Goal: Transaction & Acquisition: Download file/media

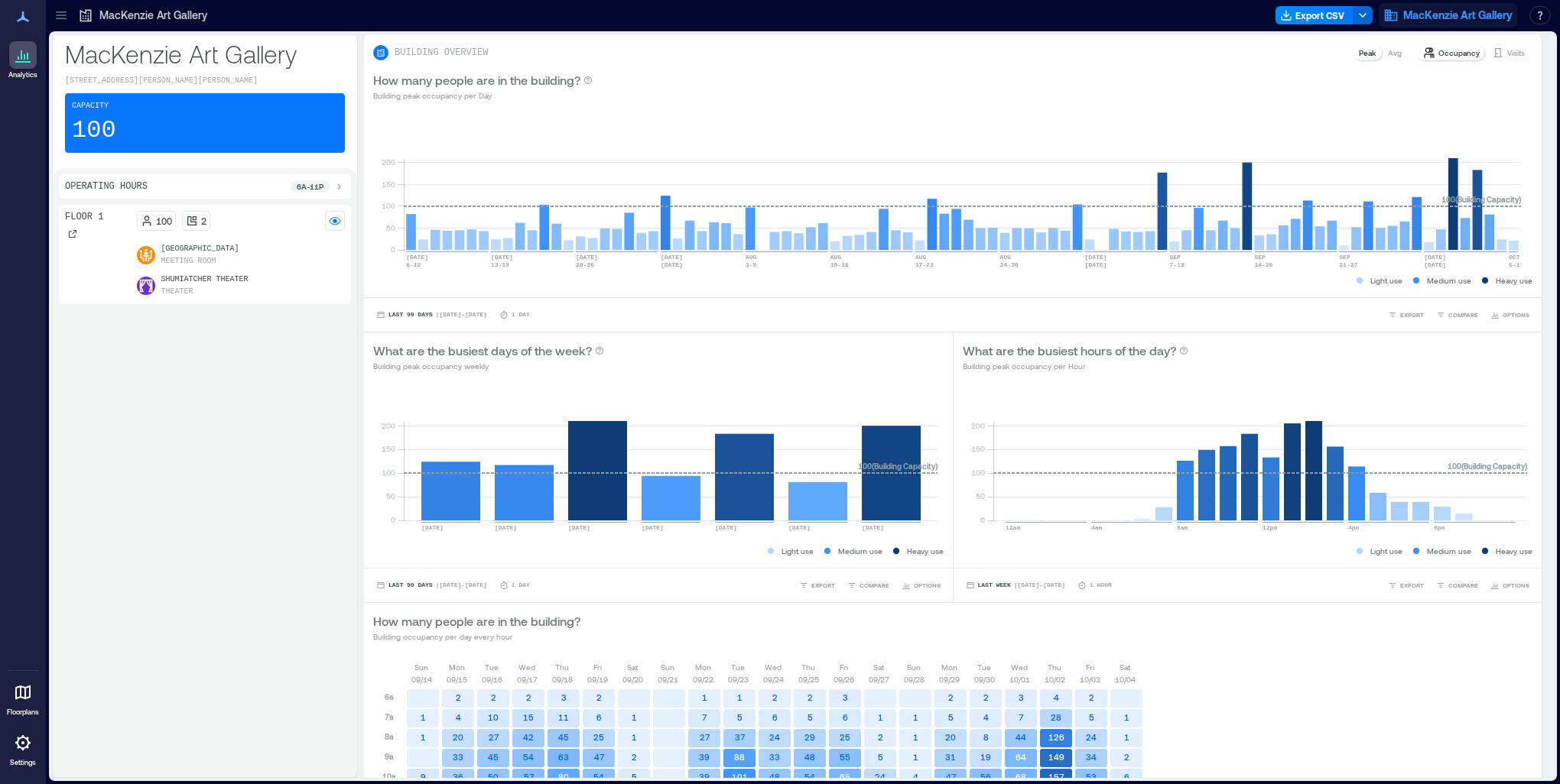
click at [1403, 7] on span "MacKenzie Art Gallery" at bounding box center [1458, 15] width 109 height 15
click at [1134, 76] on div "How many people are in the building? Building peak occupancy per Day" at bounding box center [952, 87] width 1159 height 31
click at [1328, 14] on button "Export CSV" at bounding box center [1315, 15] width 78 height 18
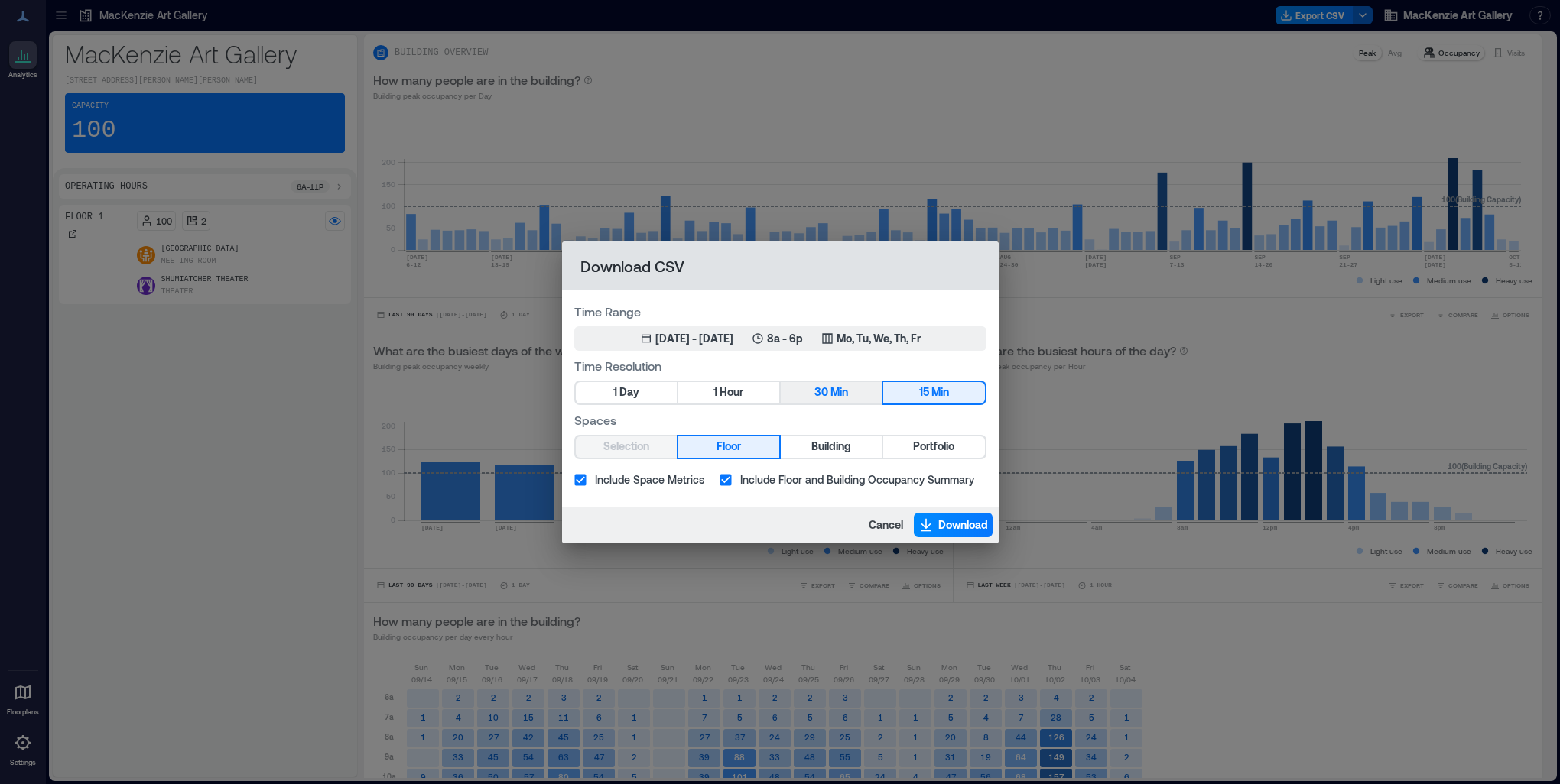
click at [835, 390] on span "Min" at bounding box center [839, 392] width 17 height 19
click at [848, 451] on span "Building" at bounding box center [832, 447] width 40 height 19
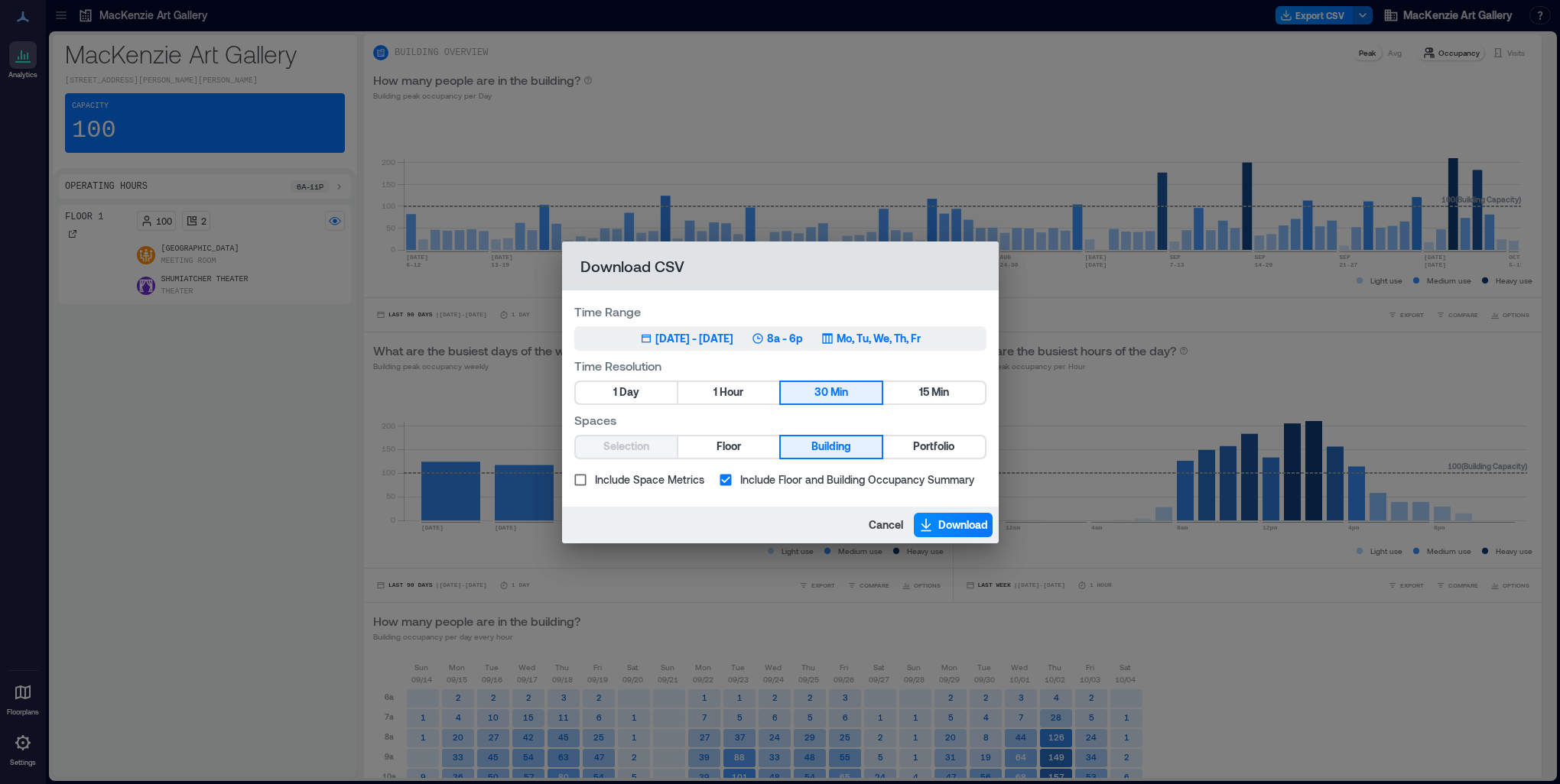
click at [640, 334] on icon "button" at bounding box center [646, 338] width 12 height 12
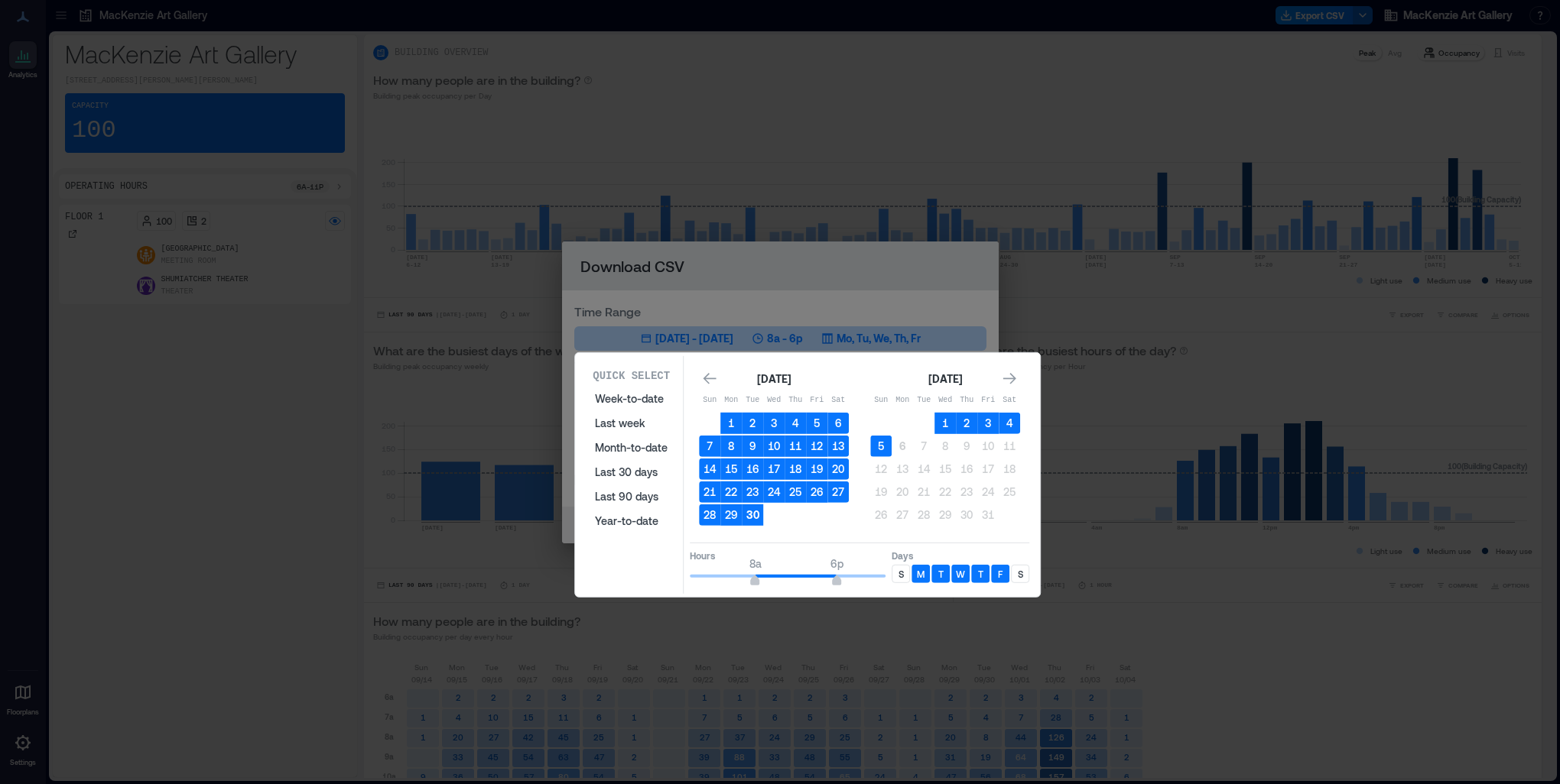
click at [756, 515] on button "30" at bounding box center [751, 514] width 21 height 21
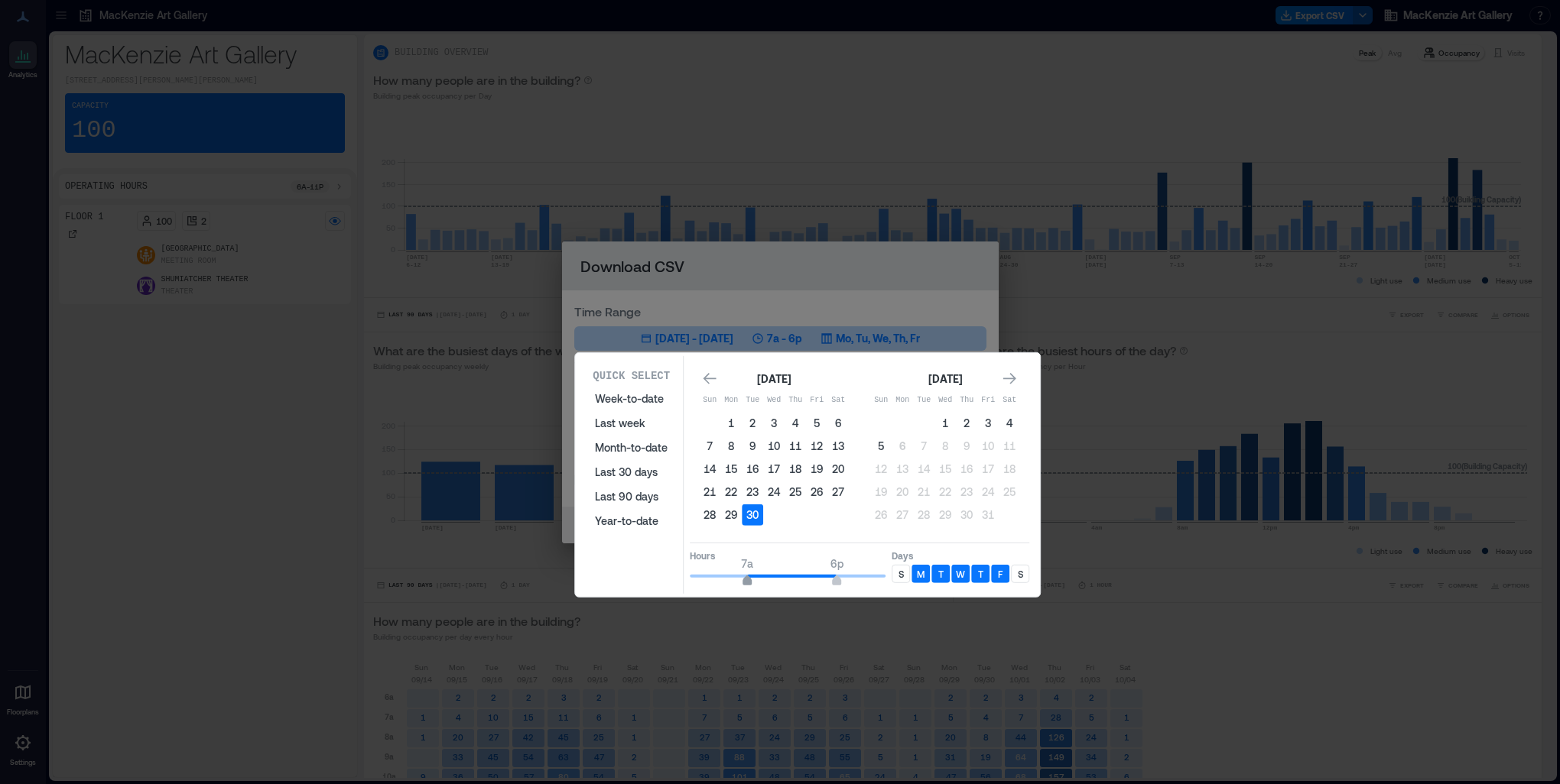
type input "*"
drag, startPoint x: 755, startPoint y: 576, endPoint x: 739, endPoint y: 576, distance: 16.0
click at [739, 580] on span "6a" at bounding box center [739, 583] width 9 height 6
type input "**"
drag, startPoint x: 838, startPoint y: 576, endPoint x: 872, endPoint y: 572, distance: 34.2
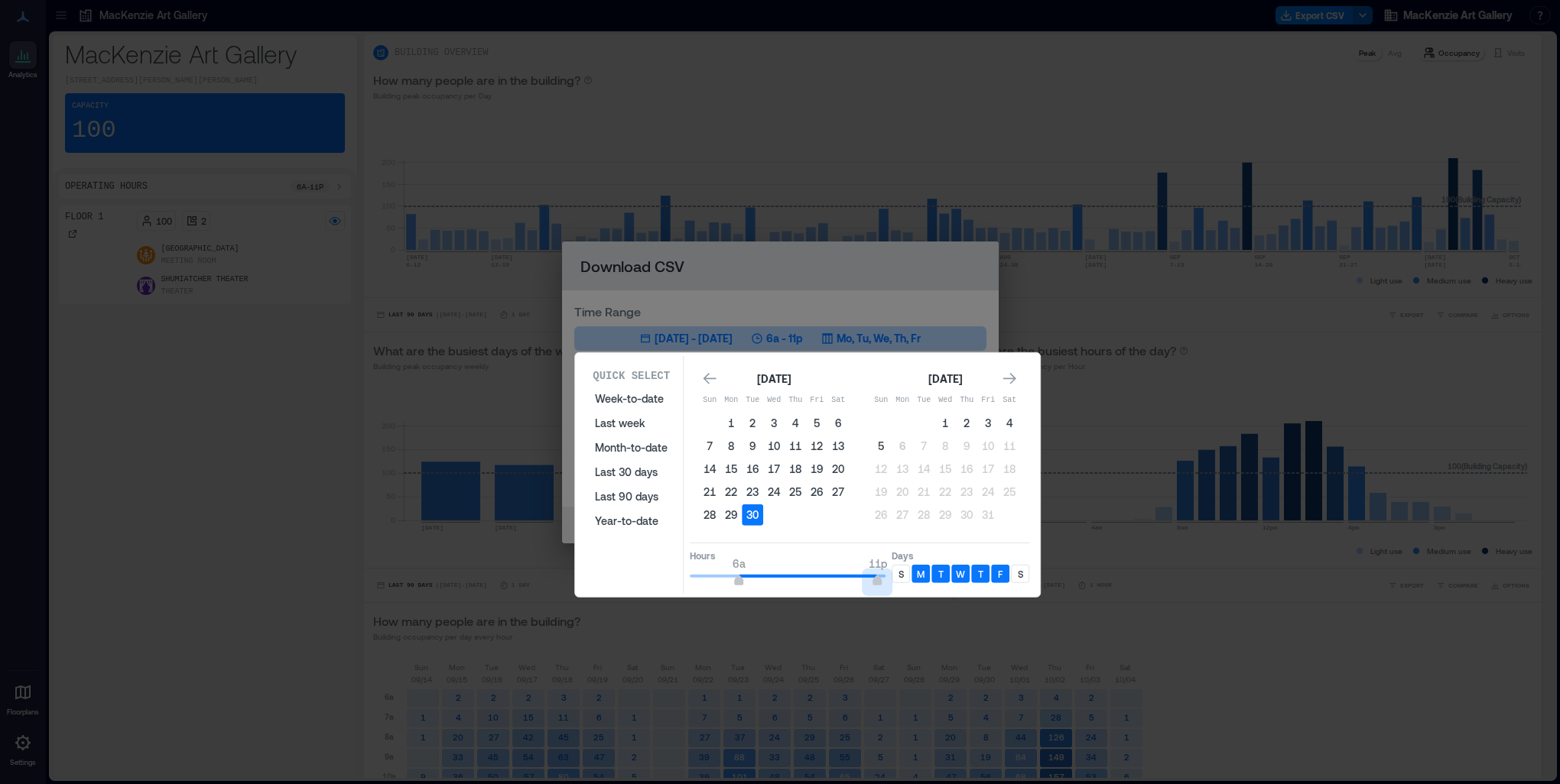
click at [873, 571] on span "6a 11p" at bounding box center [787, 576] width 196 height 23
click at [755, 511] on button "30" at bounding box center [751, 514] width 21 height 21
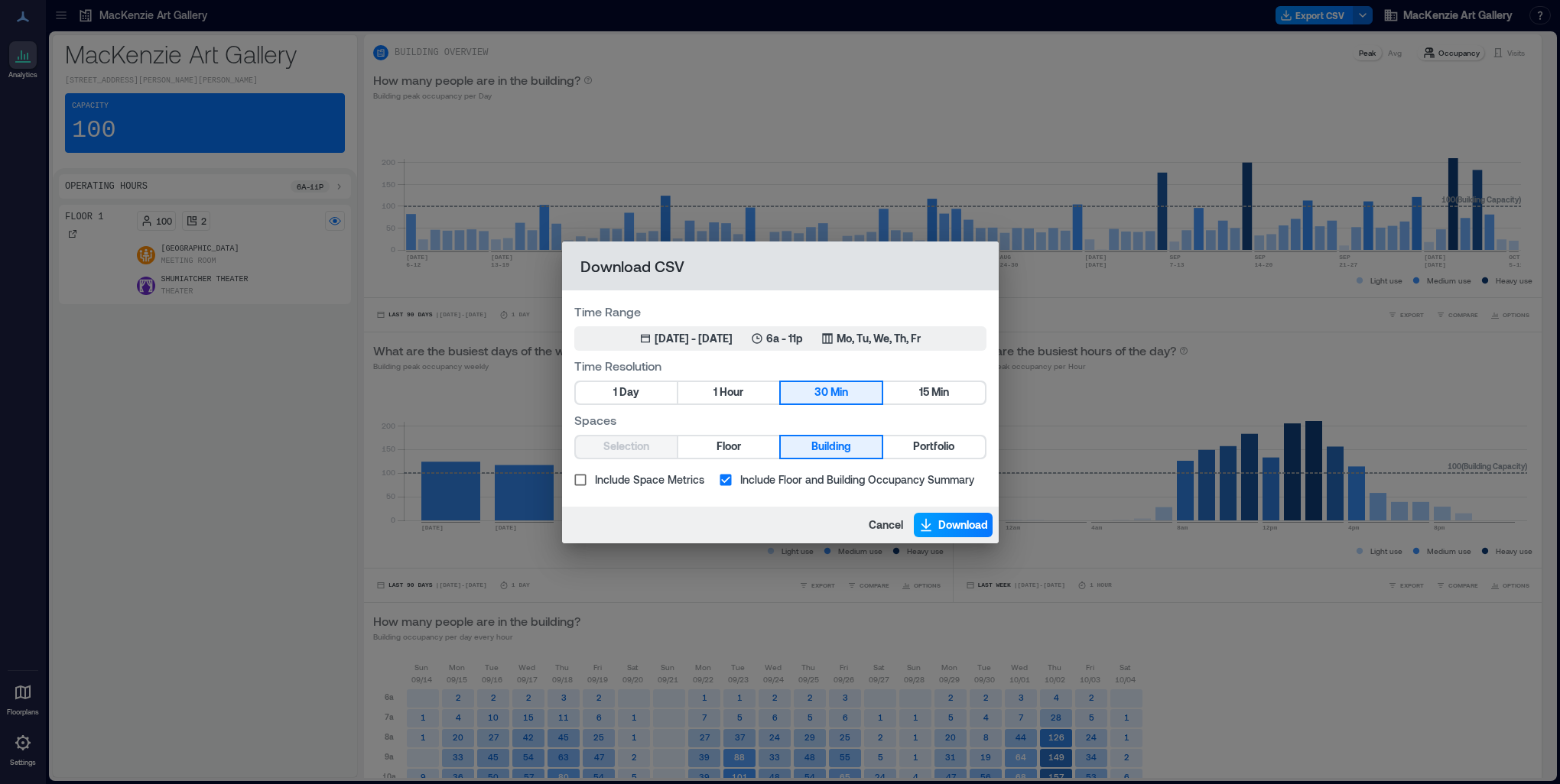
click at [944, 521] on span "Download" at bounding box center [963, 525] width 50 height 15
